Goal: Transaction & Acquisition: Purchase product/service

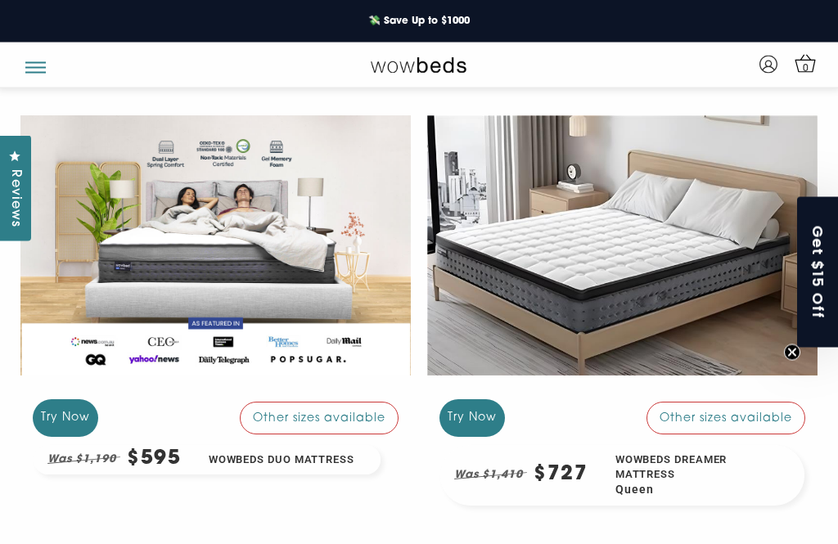
scroll to position [314, 0]
click at [189, 392] on div "Try Now Other sizes available" at bounding box center [215, 417] width 391 height 53
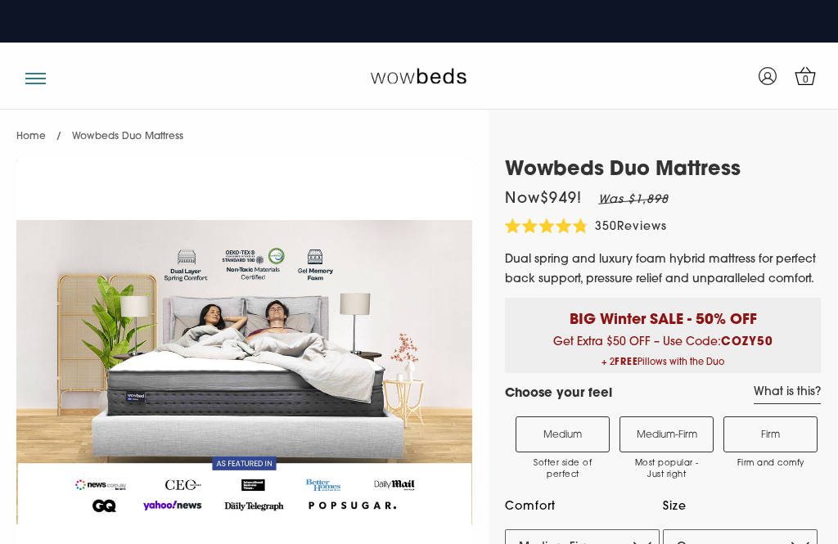
select select "Medium-Firm"
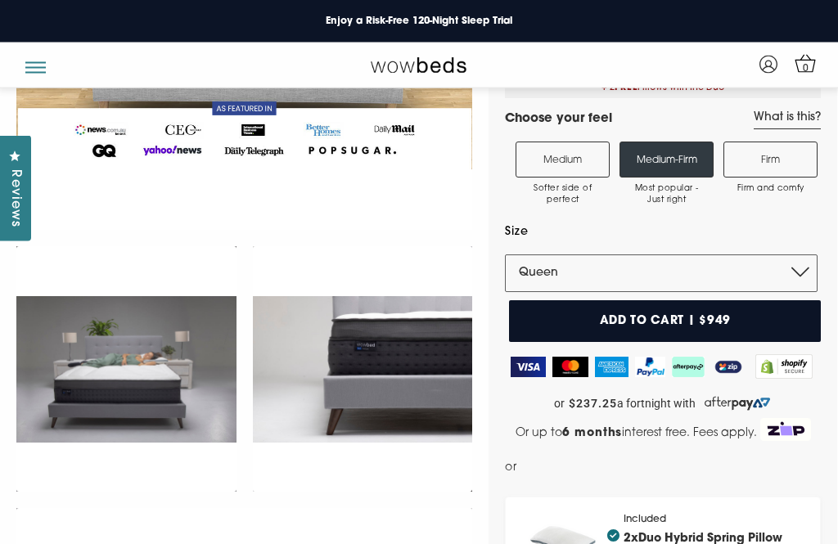
scroll to position [260, 0]
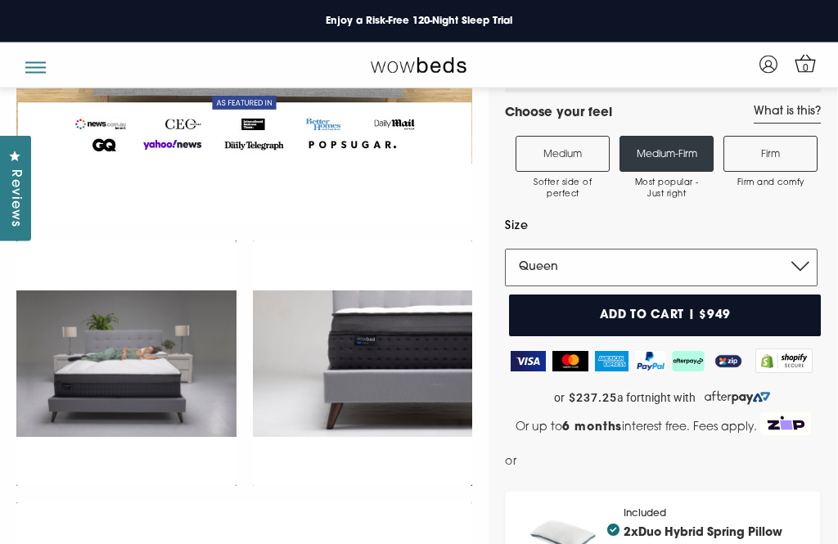
click at [802, 274] on select "Single King Single Double Queen King" at bounding box center [661, 269] width 313 height 38
select select "King Single"
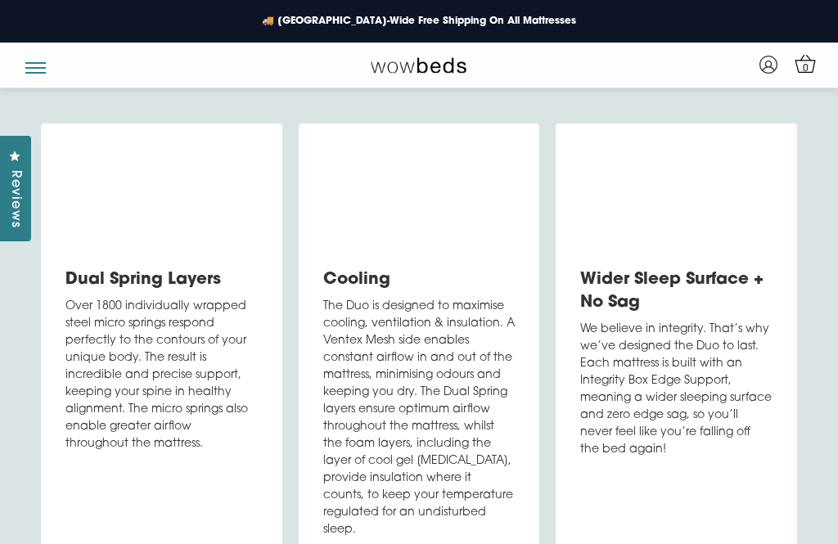
scroll to position [4171, 0]
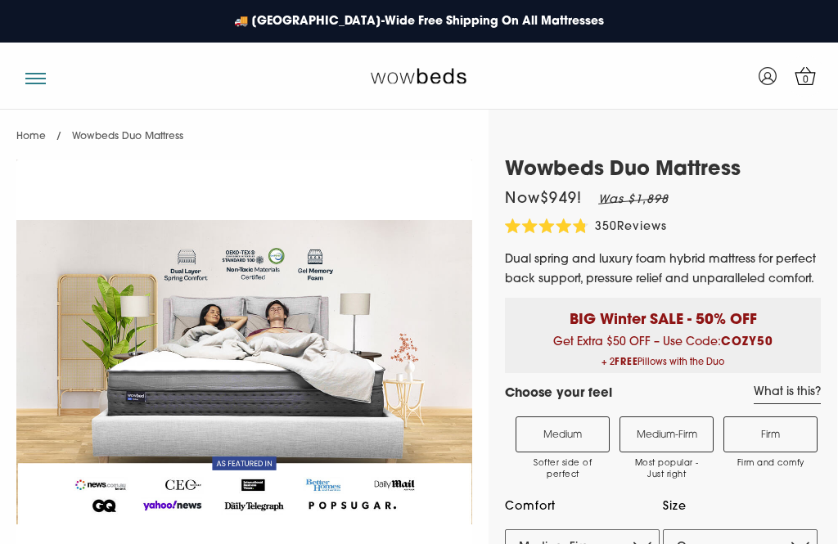
select select "Medium-Firm"
select select "Queen"
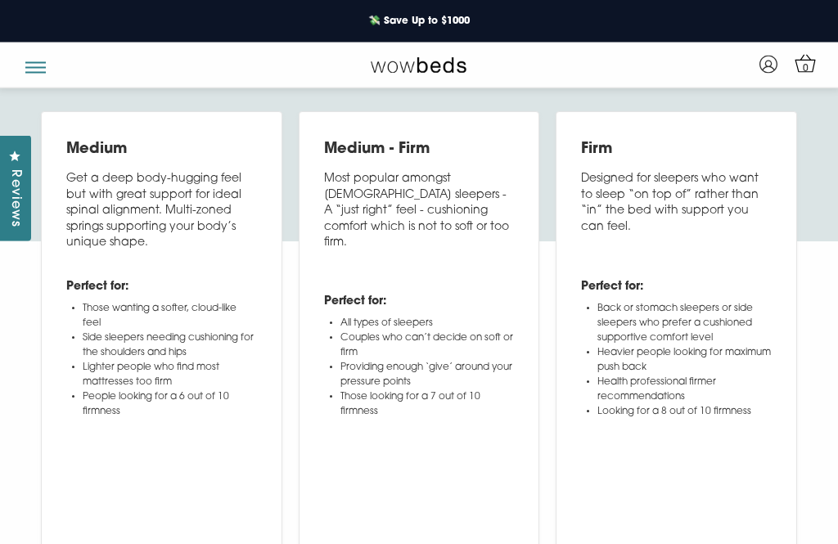
scroll to position [5736, 0]
